Goal: Information Seeking & Learning: Learn about a topic

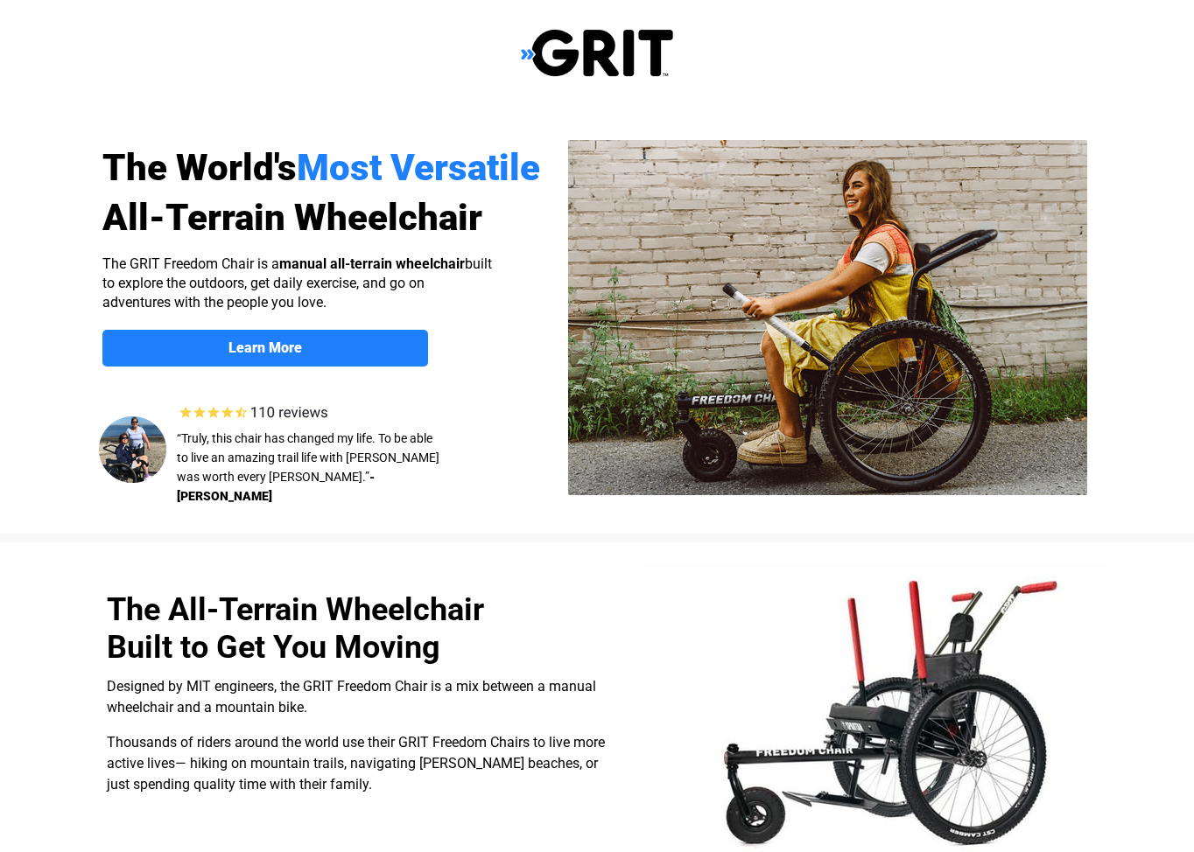
select select "US"
click at [297, 346] on strong "Learn More" at bounding box center [265, 348] width 74 height 17
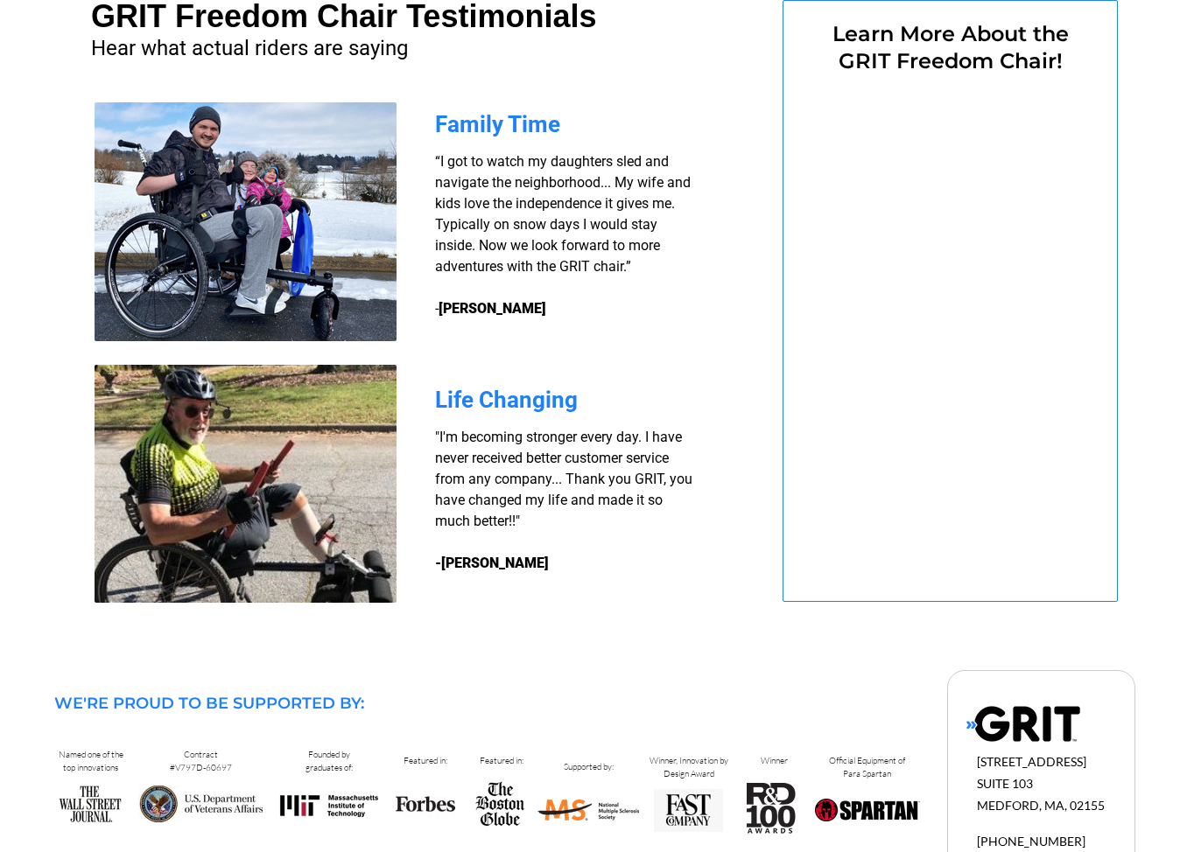
select select "US"
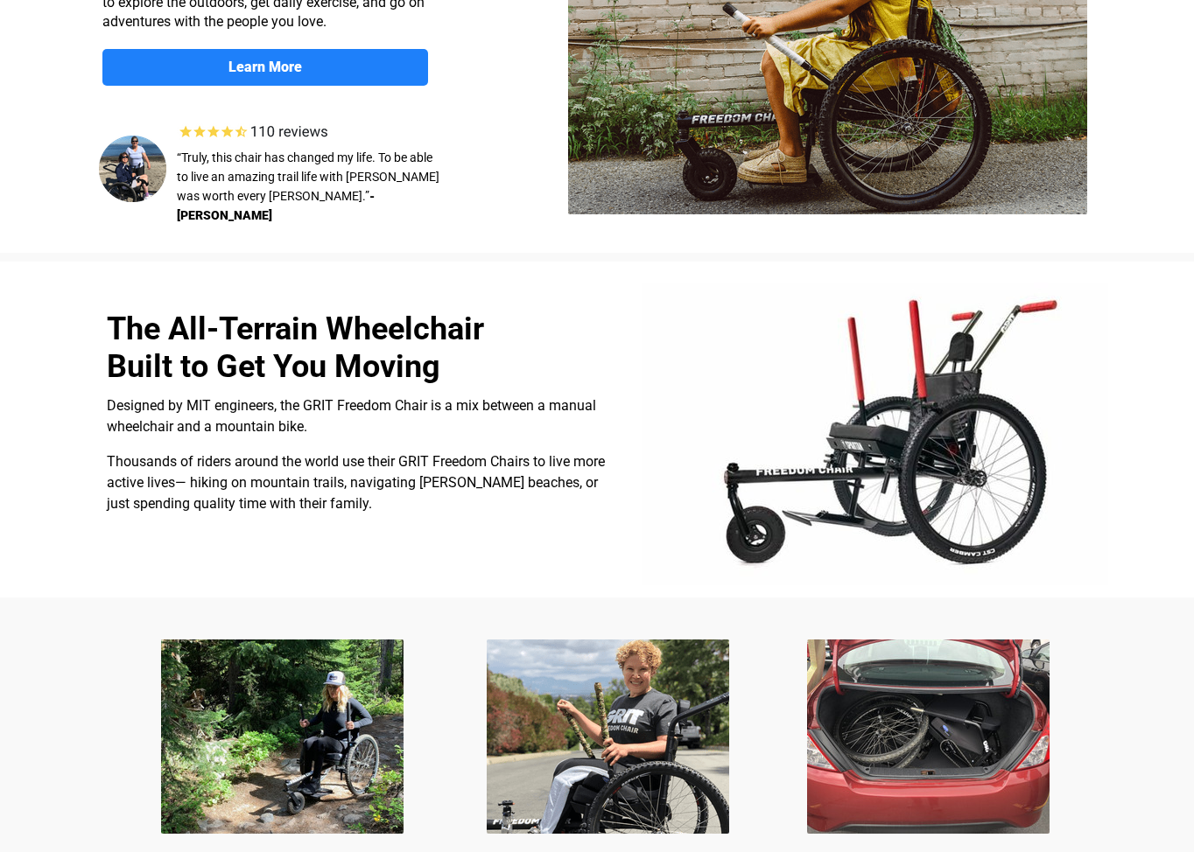
scroll to position [284, 0]
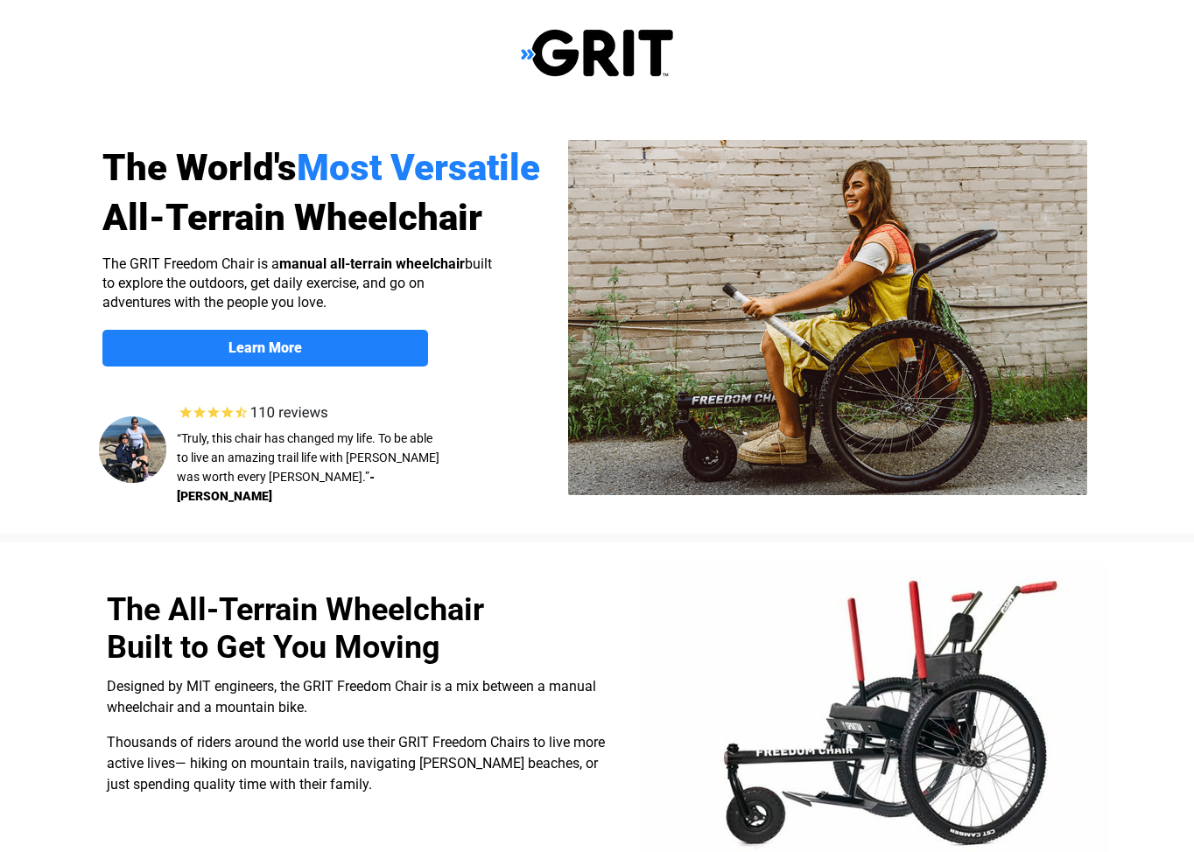
select select "US"
